Goal: Check status: Check status

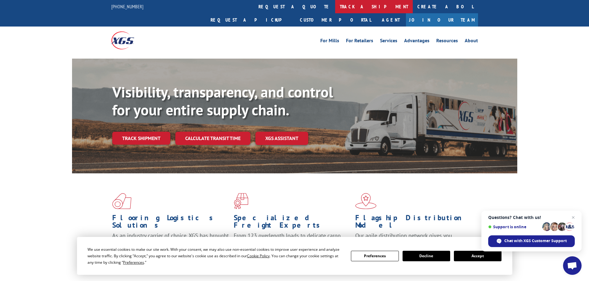
click at [335, 7] on link "track a shipment" at bounding box center [374, 6] width 78 height 13
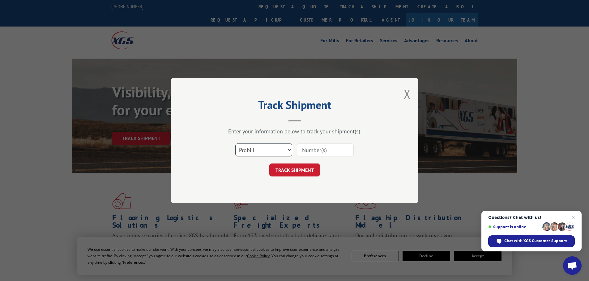
click at [272, 148] on select "Select category... Probill BOL PO" at bounding box center [263, 150] width 57 height 13
select select "po"
click at [235, 144] on select "Select category... Probill BOL PO" at bounding box center [263, 150] width 57 height 13
click at [315, 149] on input at bounding box center [325, 150] width 57 height 13
paste input "26530911"
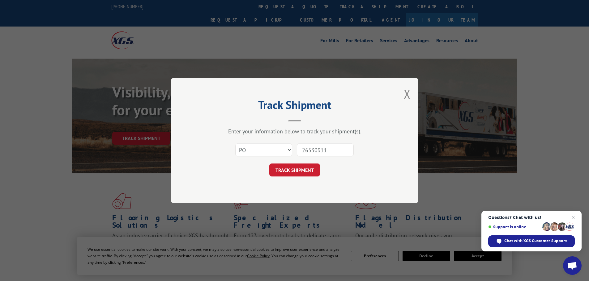
drag, startPoint x: 342, startPoint y: 153, endPoint x: 281, endPoint y: 149, distance: 61.0
click at [281, 149] on div "Select category... Probill BOL PO 26530911" at bounding box center [294, 150] width 185 height 20
paste input "1464"
type input "26531464"
click at [296, 171] on button "TRACK SHIPMENT" at bounding box center [294, 170] width 51 height 13
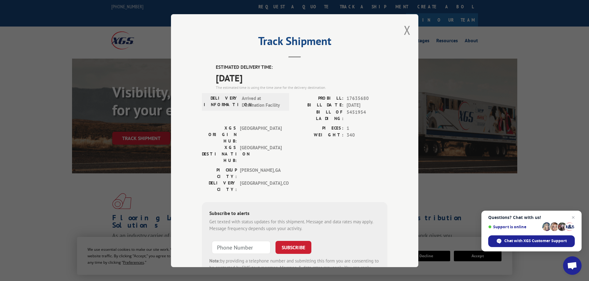
drag, startPoint x: 403, startPoint y: 31, endPoint x: 388, endPoint y: 27, distance: 15.1
click at [404, 31] on button "Close modal" at bounding box center [407, 30] width 7 height 16
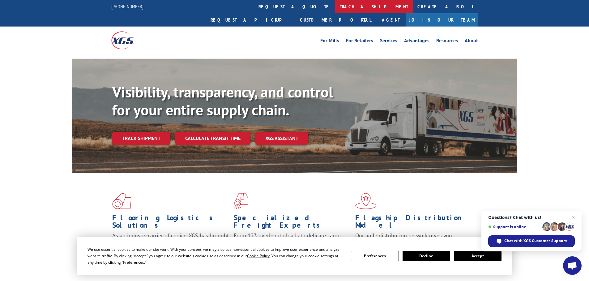
click at [335, 6] on link "track a shipment" at bounding box center [374, 6] width 78 height 13
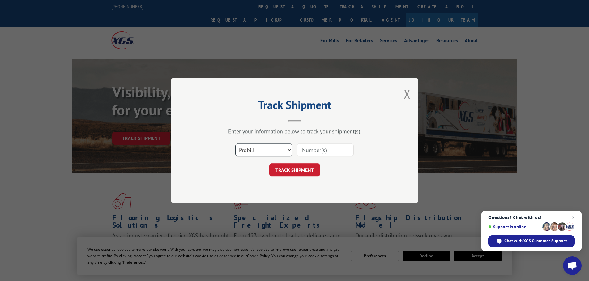
click at [277, 152] on select "Select category... Probill BOL PO" at bounding box center [263, 150] width 57 height 13
select select "po"
click at [235, 144] on select "Select category... Probill BOL PO" at bounding box center [263, 150] width 57 height 13
click at [324, 153] on input at bounding box center [325, 150] width 57 height 13
paste input "26531290"
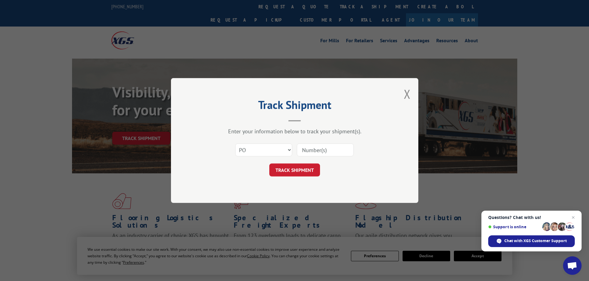
type input "26531290"
click button "TRACK SHIPMENT" at bounding box center [294, 170] width 51 height 13
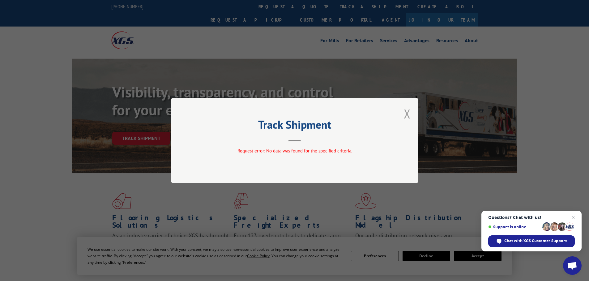
click at [409, 112] on button "Close modal" at bounding box center [407, 114] width 7 height 16
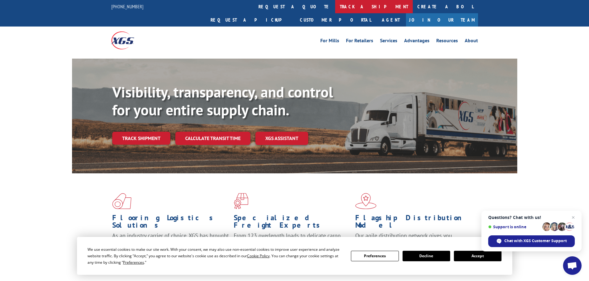
click at [335, 7] on link "track a shipment" at bounding box center [374, 6] width 78 height 13
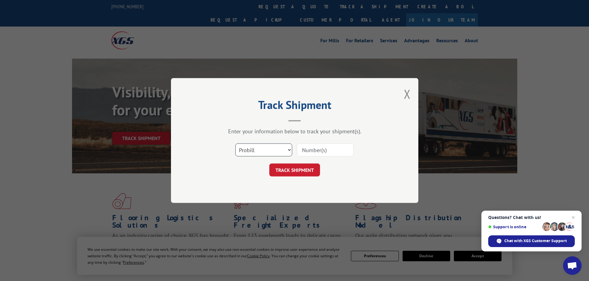
click at [281, 154] on select "Select category... Probill BOL PO" at bounding box center [263, 150] width 57 height 13
select select "po"
click at [235, 144] on select "Select category... Probill BOL PO" at bounding box center [263, 150] width 57 height 13
click at [322, 151] on input at bounding box center [325, 150] width 57 height 13
paste input "26531505"
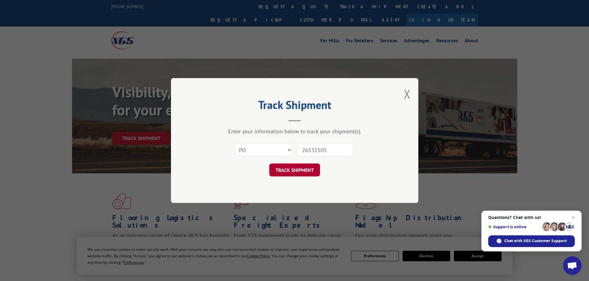
type input "26531505"
click at [310, 170] on button "TRACK SHIPMENT" at bounding box center [294, 170] width 51 height 13
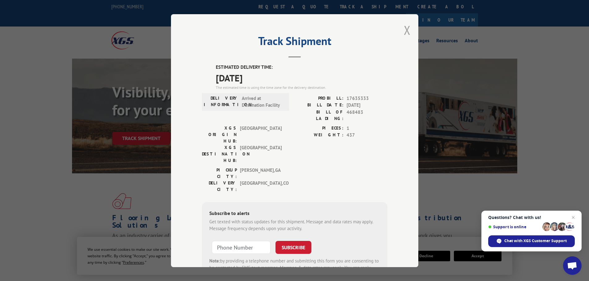
click at [404, 31] on button "Close modal" at bounding box center [407, 30] width 7 height 16
